Goal: Task Accomplishment & Management: Use online tool/utility

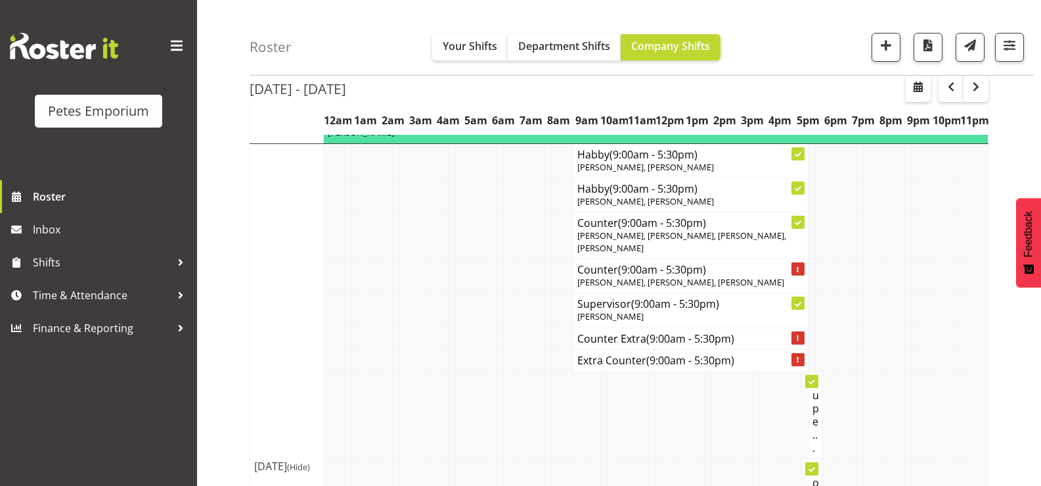
scroll to position [854, 0]
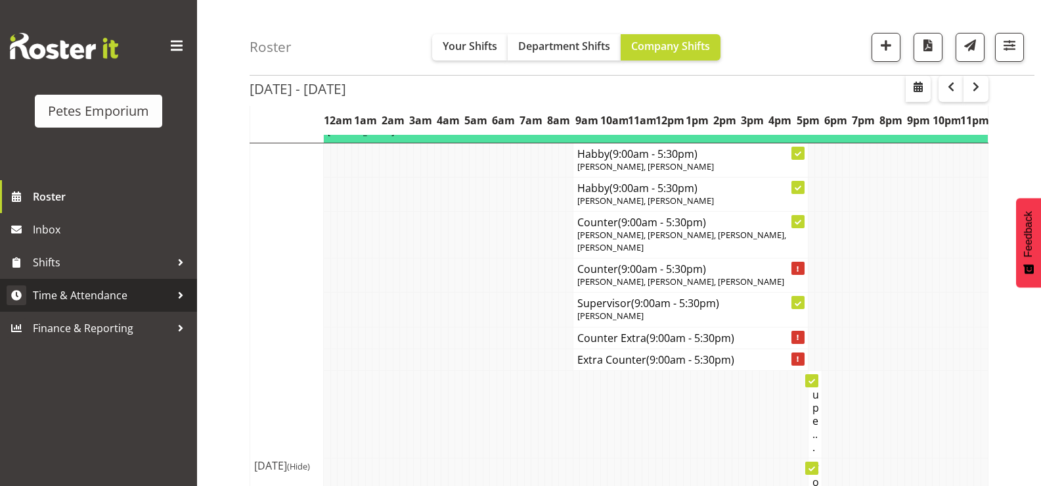
click at [80, 296] on span "Time & Attendance" at bounding box center [102, 295] width 138 height 20
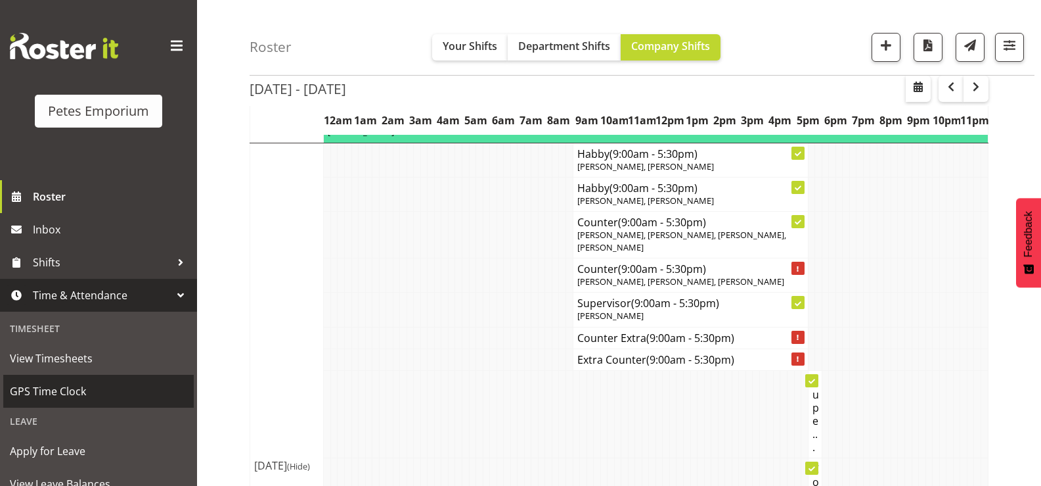
click at [62, 386] on span "GPS Time Clock" at bounding box center [98, 391] width 177 height 20
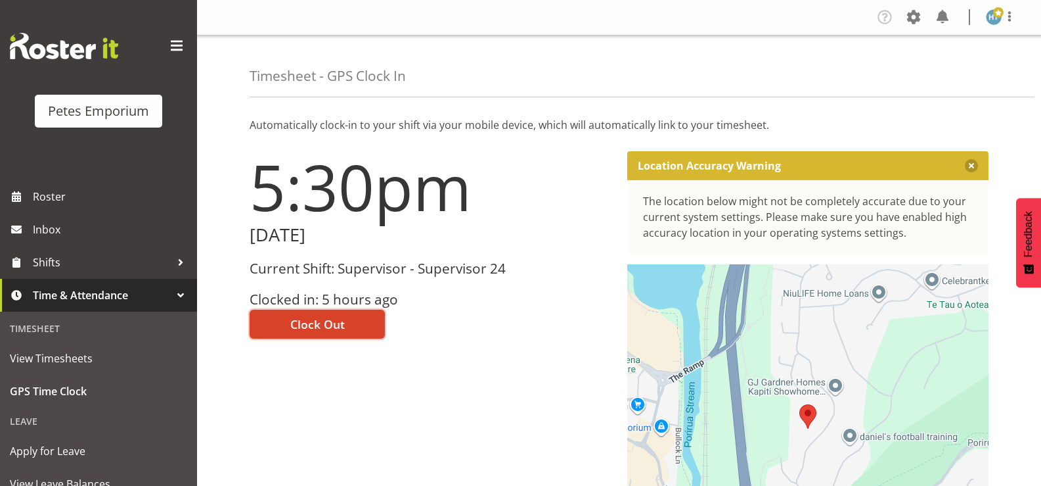
click at [337, 325] on span "Clock Out" at bounding box center [317, 323] width 55 height 17
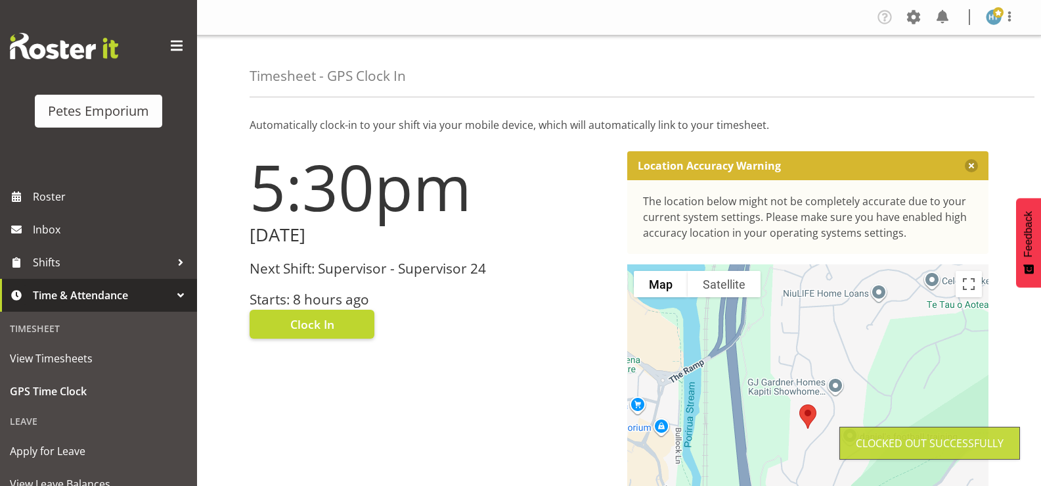
click at [998, 19] on img at bounding box center [994, 17] width 16 height 16
click at [934, 70] on link "Log Out" at bounding box center [955, 69] width 126 height 24
